Goal: Task Accomplishment & Management: Complete application form

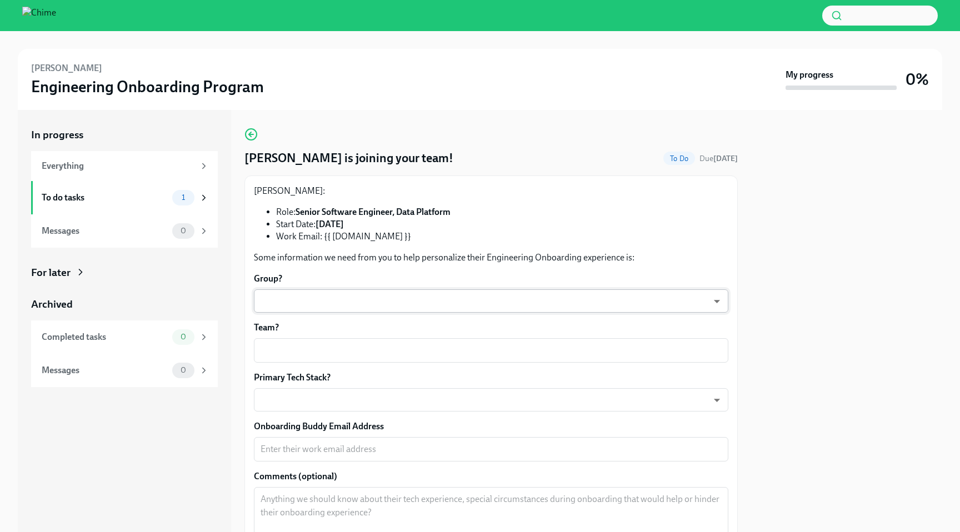
click at [379, 293] on body "[PERSON_NAME] Engineering Onboarding Program My progress 0% In progress Everyth…" at bounding box center [480, 266] width 960 height 532
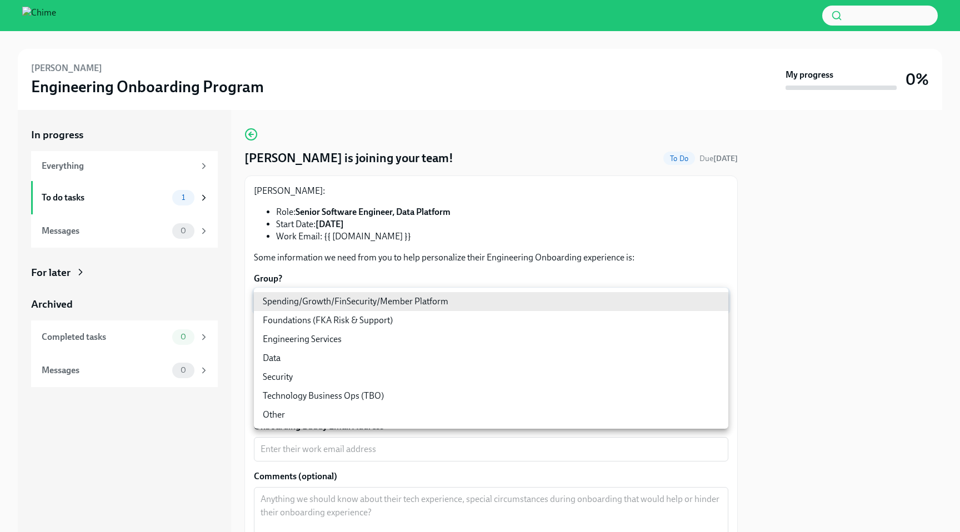
click at [377, 357] on li "Data" at bounding box center [491, 358] width 474 height 19
type input "ToueKeRGB"
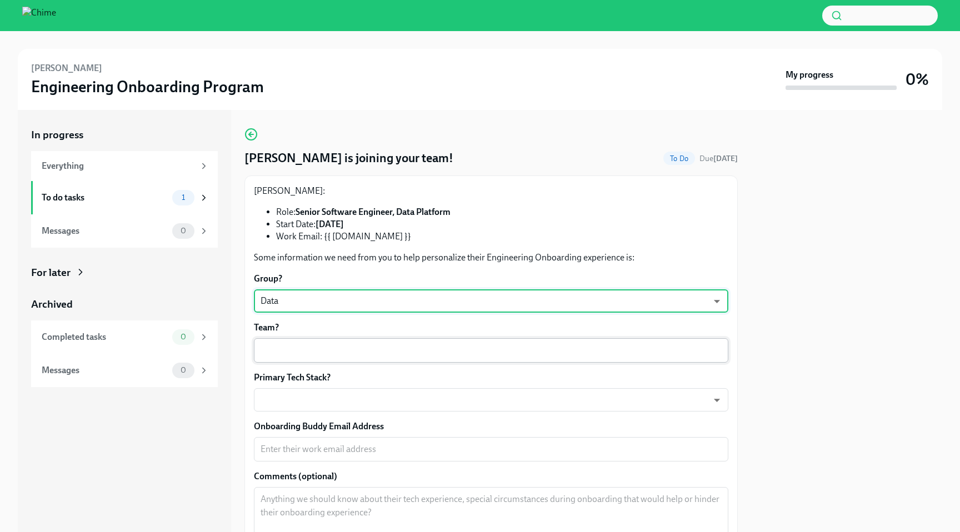
click at [365, 357] on textarea "Team?" at bounding box center [490, 350] width 461 height 13
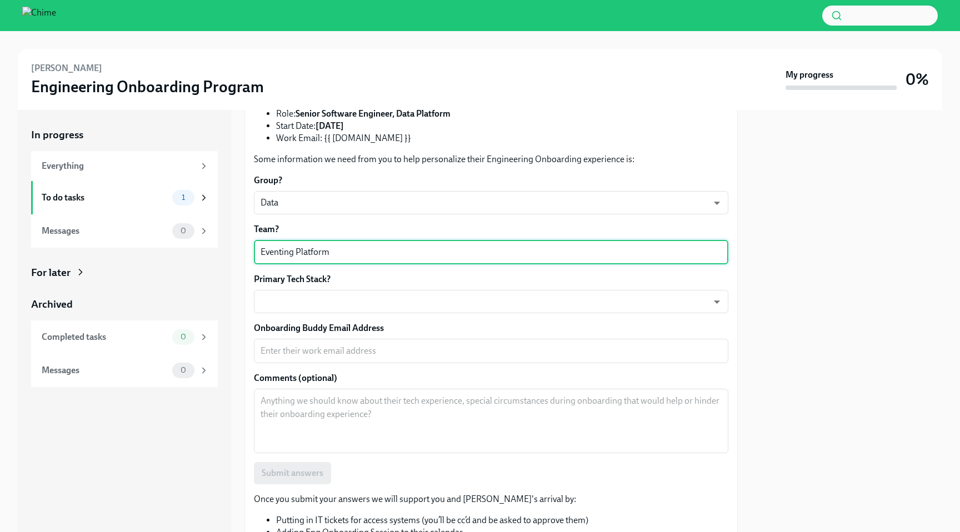
scroll to position [105, 0]
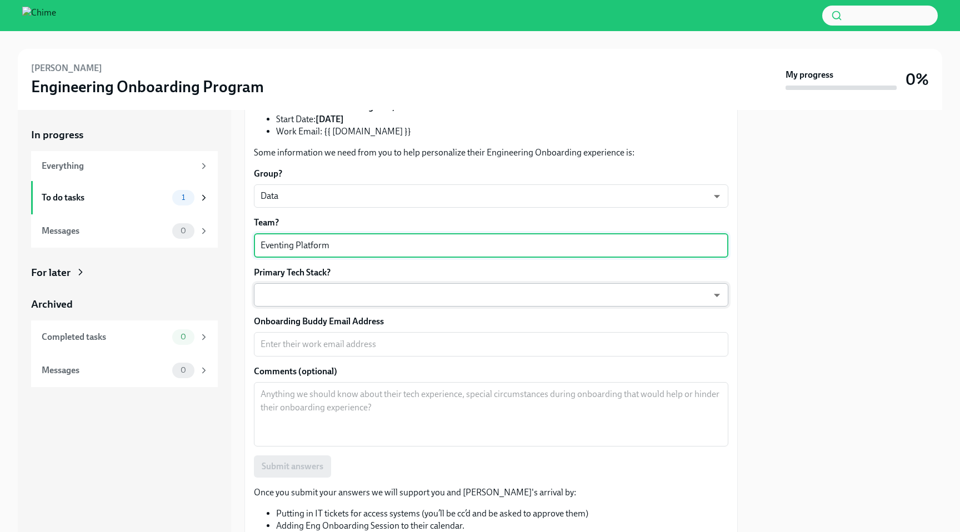
type textarea "Eventing Platform"
click at [367, 293] on body "[PERSON_NAME] Engineering Onboarding Program My progress 0% In progress Everyth…" at bounding box center [480, 266] width 960 height 532
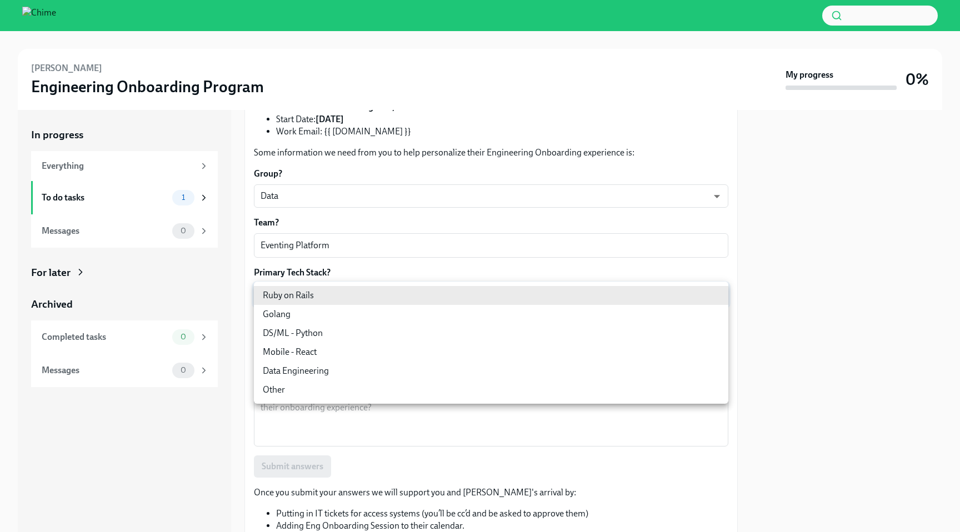
click at [362, 334] on li "DS/ML - Python" at bounding box center [491, 333] width 474 height 19
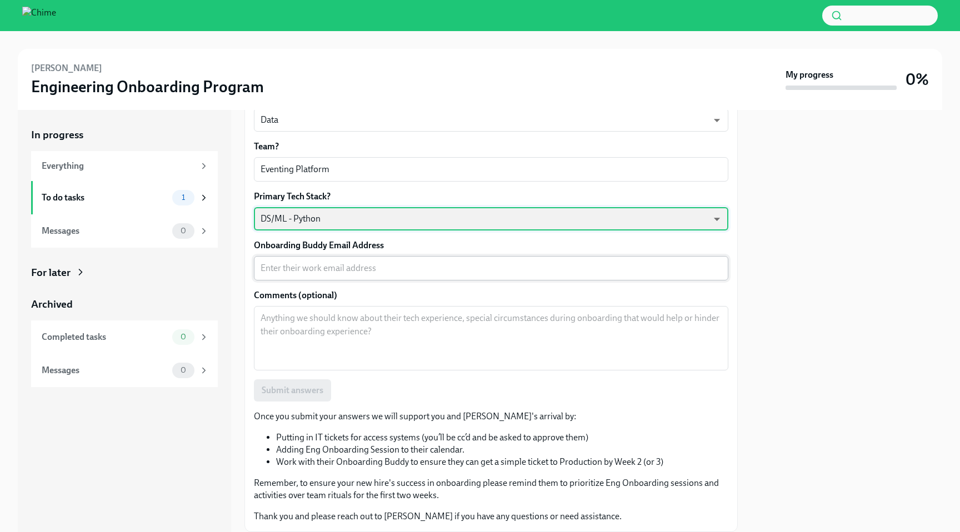
scroll to position [217, 0]
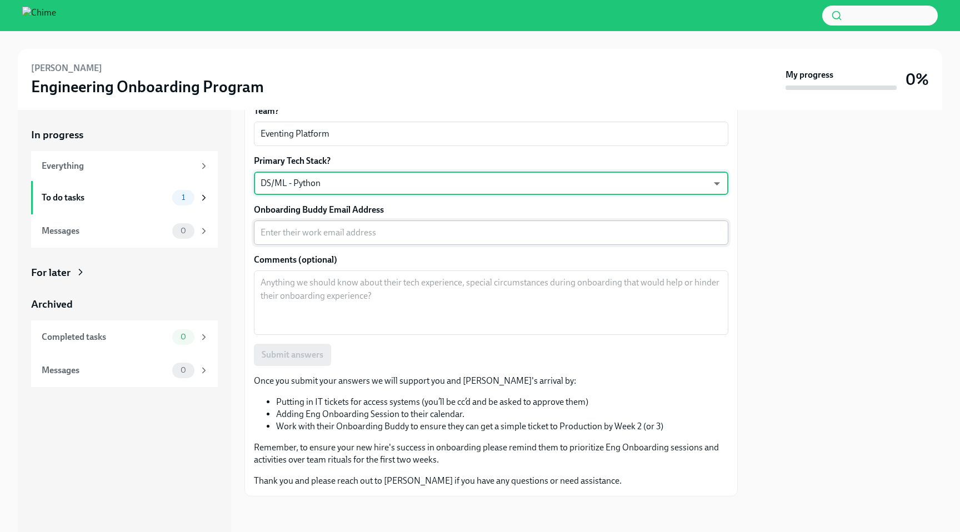
click at [380, 229] on textarea "Onboarding Buddy Email Address" at bounding box center [490, 232] width 461 height 13
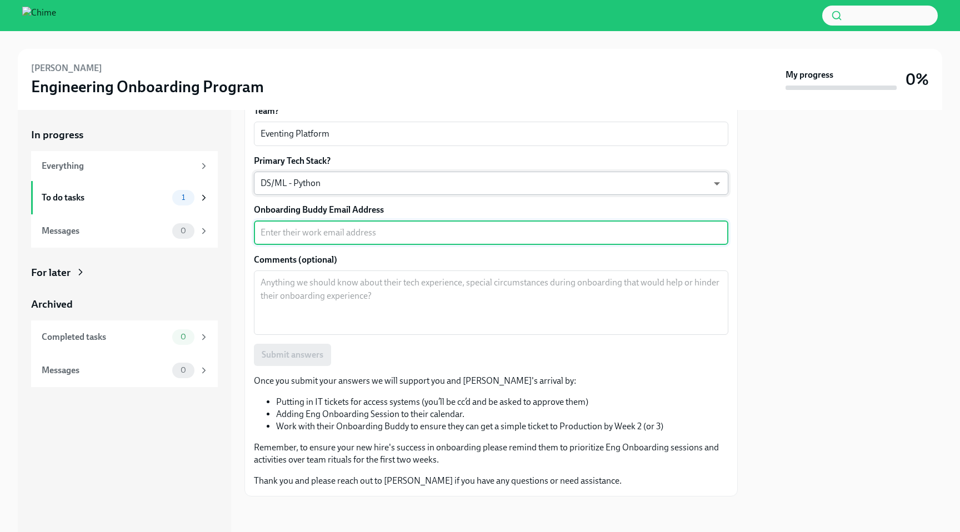
click at [369, 183] on body "[PERSON_NAME] Engineering Onboarding Program My progress 0% In progress Everyth…" at bounding box center [480, 266] width 960 height 532
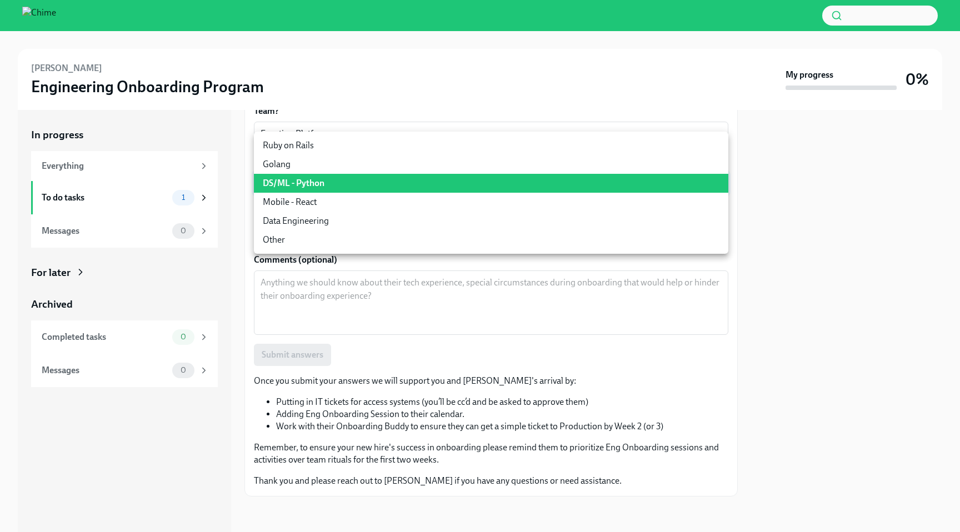
click at [368, 227] on li "Data Engineering" at bounding box center [491, 221] width 474 height 19
type input "wPHmL-fh1"
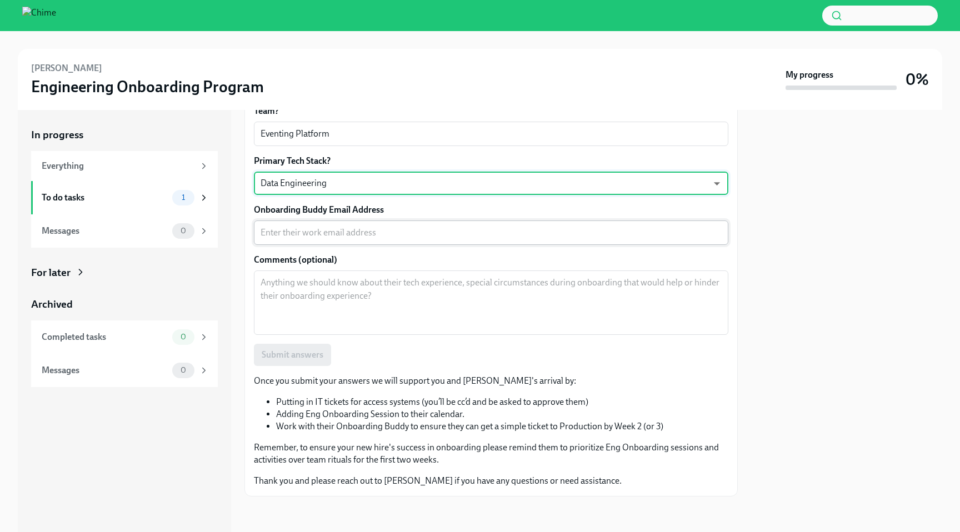
click at [367, 242] on div "x ​" at bounding box center [491, 232] width 474 height 24
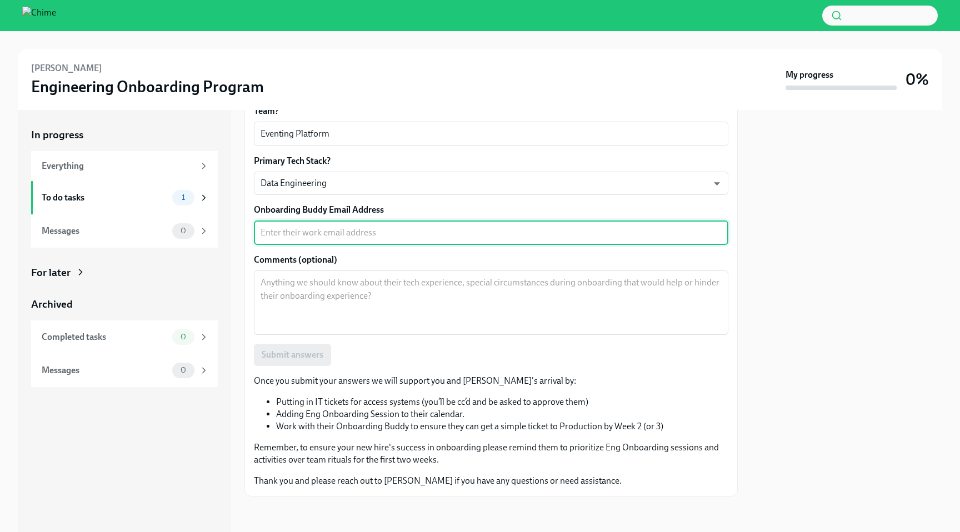
paste textarea "[EMAIL_ADDRESS][DOMAIN_NAME]"
type textarea "[EMAIL_ADDRESS][DOMAIN_NAME]"
click at [341, 288] on textarea "Comments (optional)" at bounding box center [490, 302] width 461 height 53
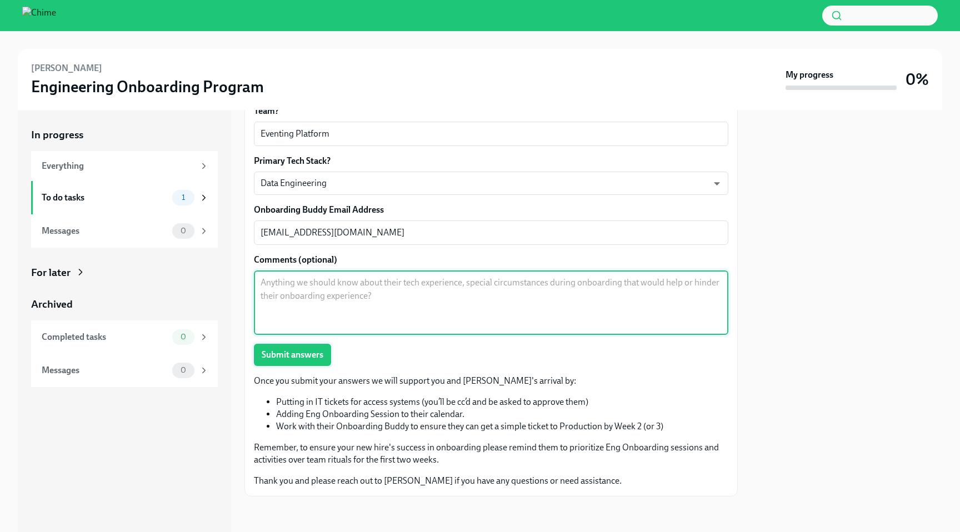
click at [316, 352] on span "Submit answers" at bounding box center [293, 354] width 62 height 11
